Goal: Transaction & Acquisition: Purchase product/service

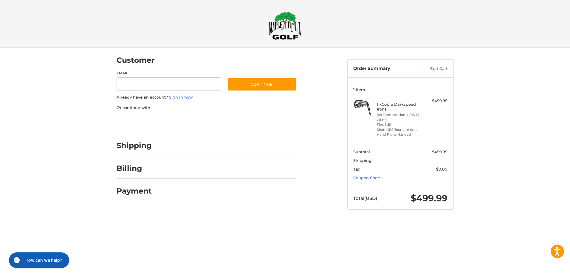
click at [525, 155] on div "Customer Guest Customer Email Subscribe to our newsletter. Continue Already hav…" at bounding box center [285, 134] width 570 height 173
click at [369, 179] on link "Coupon Code" at bounding box center [367, 177] width 27 height 5
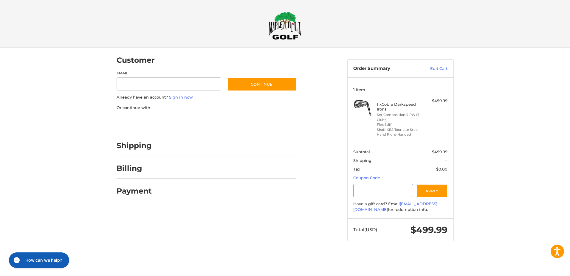
click at [355, 185] on input "Gift Certificate or Coupon Code" at bounding box center [384, 190] width 60 height 13
type input "*********"
click at [433, 186] on button "Apply" at bounding box center [432, 190] width 32 height 13
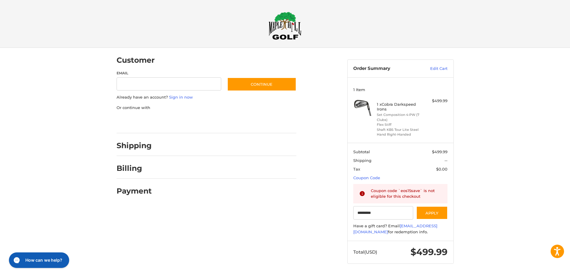
click at [0, 275] on div at bounding box center [0, 275] width 0 height 0
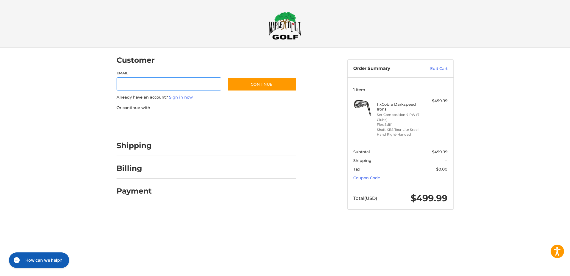
click at [0, 221] on div at bounding box center [0, 221] width 0 height 0
